Goal: Navigation & Orientation: Find specific page/section

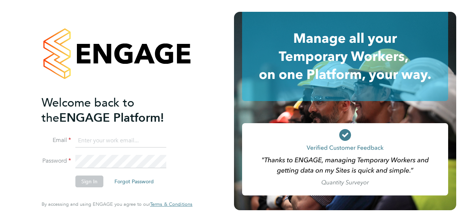
drag, startPoint x: 99, startPoint y: 148, endPoint x: 99, endPoint y: 141, distance: 6.7
click at [99, 146] on li "Email" at bounding box center [114, 144] width 144 height 21
click at [99, 141] on input at bounding box center [120, 140] width 91 height 13
type input "yazmin.cole@prsjobs.com"
click at [89, 179] on button "Sign In" at bounding box center [89, 181] width 28 height 12
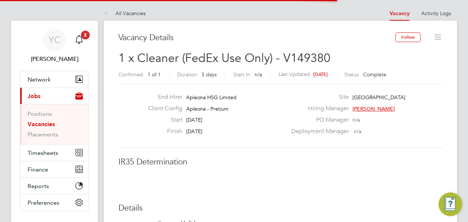
scroll to position [22, 52]
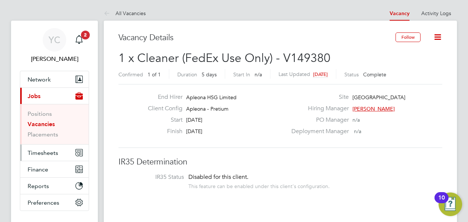
drag, startPoint x: 43, startPoint y: 150, endPoint x: 52, endPoint y: 152, distance: 8.4
click at [43, 150] on span "Timesheets" at bounding box center [43, 152] width 31 height 7
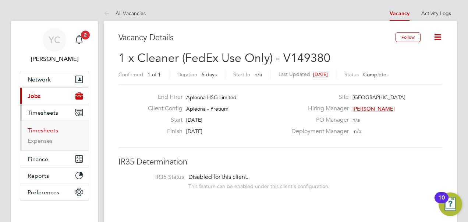
click at [45, 127] on link "Timesheets" at bounding box center [43, 130] width 31 height 7
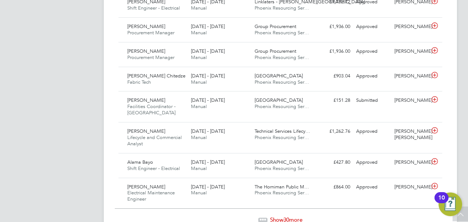
click at [279, 216] on span "Show 30 more" at bounding box center [286, 219] width 32 height 7
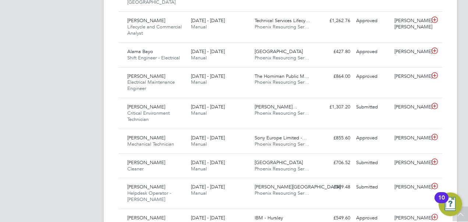
click at [95, 162] on app-navbar "YC [PERSON_NAME] Notifications 2 Applications: Network Team Members Businesses …" at bounding box center [54, 0] width 87 height 1842
click at [66, 185] on app-navbar "YC [PERSON_NAME] Notifications 2 Applications: Network Team Members Businesses …" at bounding box center [54, 0] width 87 height 1842
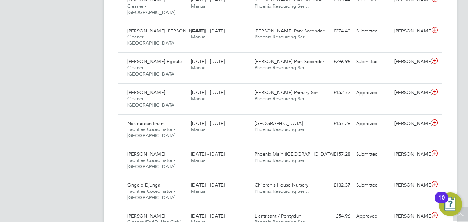
scroll to position [536, 0]
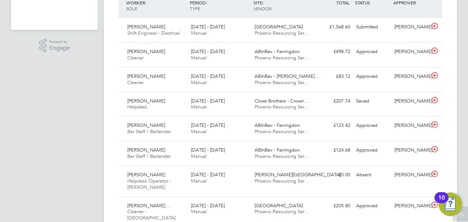
scroll to position [168, 0]
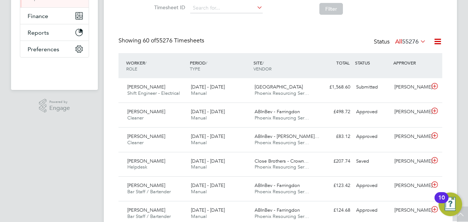
scroll to position [131, 0]
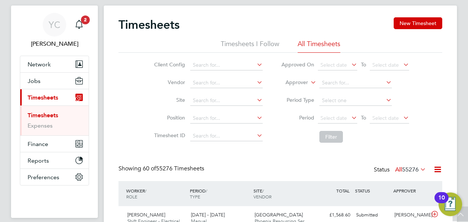
scroll to position [0, 0]
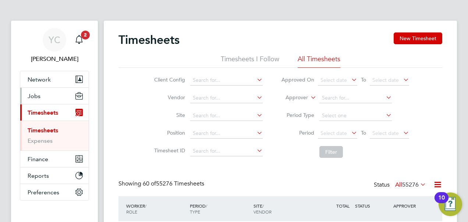
click at [44, 95] on button "Jobs" at bounding box center [54, 96] width 68 height 16
